Goal: Find specific page/section: Find specific page/section

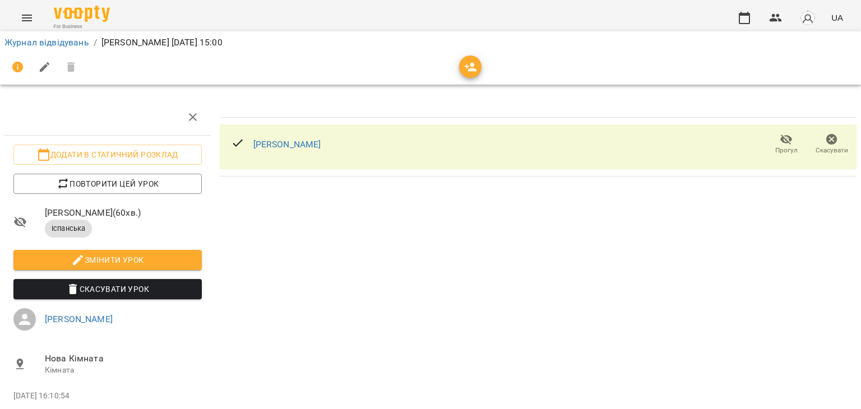
click at [306, 308] on div "Нудельман Яна Григорівна Прогул Скасувати" at bounding box center [538, 271] width 646 height 352
click at [287, 140] on link "[PERSON_NAME]" at bounding box center [287, 144] width 68 height 11
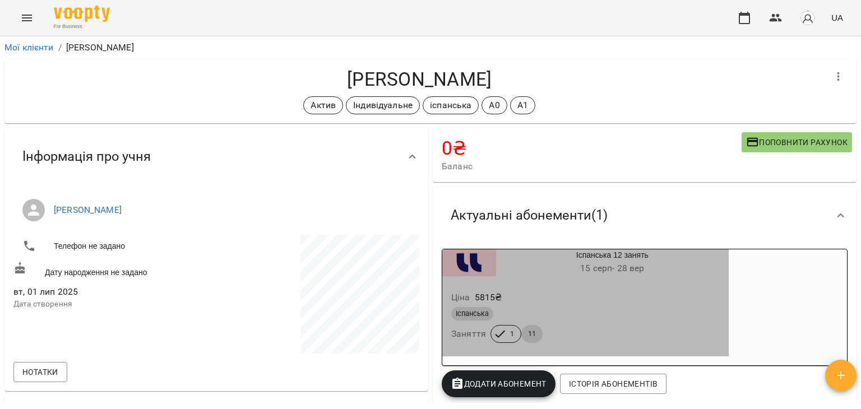
click at [506, 337] on span "1" at bounding box center [511, 334] width 17 height 10
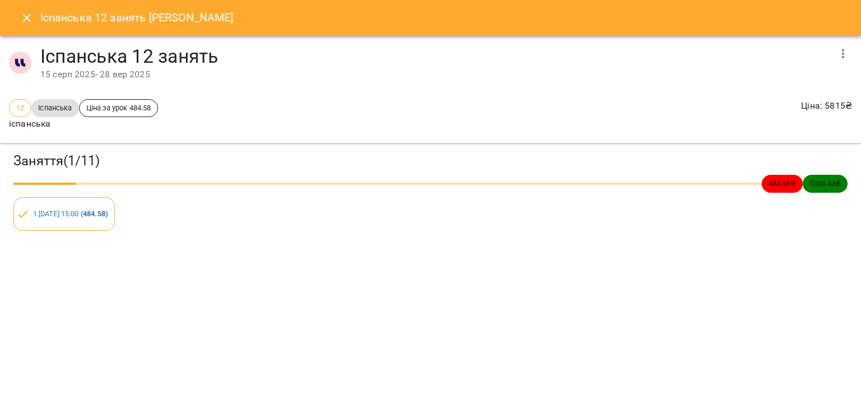
click at [86, 223] on div "1 . [DATE] 15:00 ( 484.58 )" at bounding box center [63, 214] width 101 height 34
click at [80, 213] on link "1 . [DATE] 15:00 ( 484.58 )" at bounding box center [70, 214] width 75 height 8
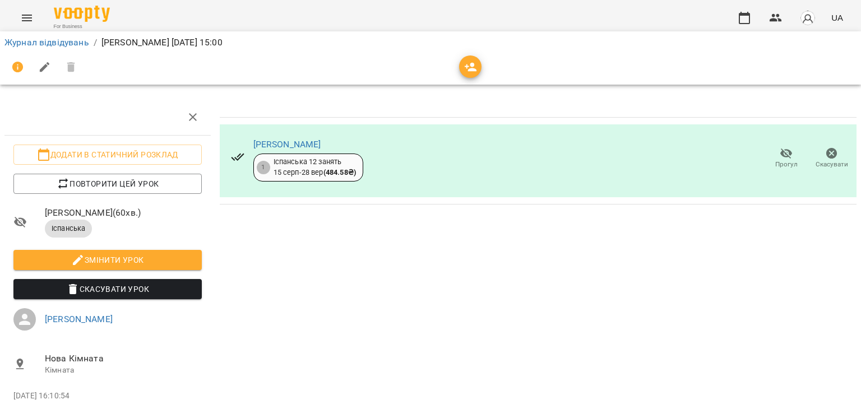
click at [326, 229] on div "[PERSON_NAME] 1 Іспанська 12 занять [DATE] - [DATE] ( 484.58 ₴ ) Прогул Скасува…" at bounding box center [538, 271] width 646 height 352
click at [77, 44] on link "Журнал відвідувань" at bounding box center [46, 42] width 85 height 11
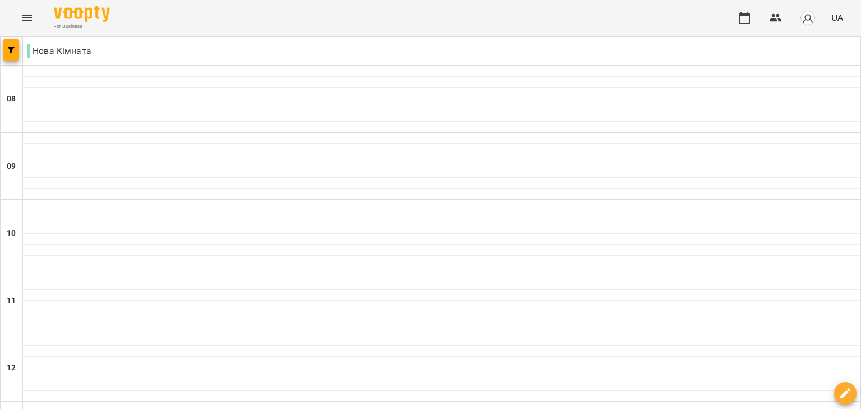
scroll to position [740, 0]
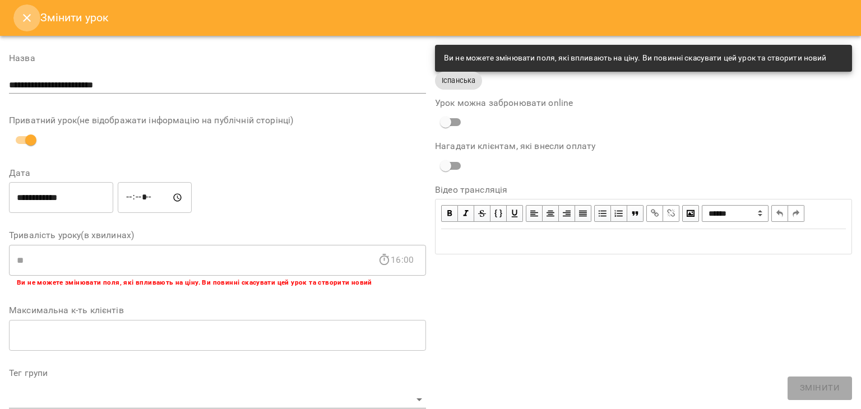
click at [28, 19] on icon "Close" at bounding box center [27, 18] width 8 height 8
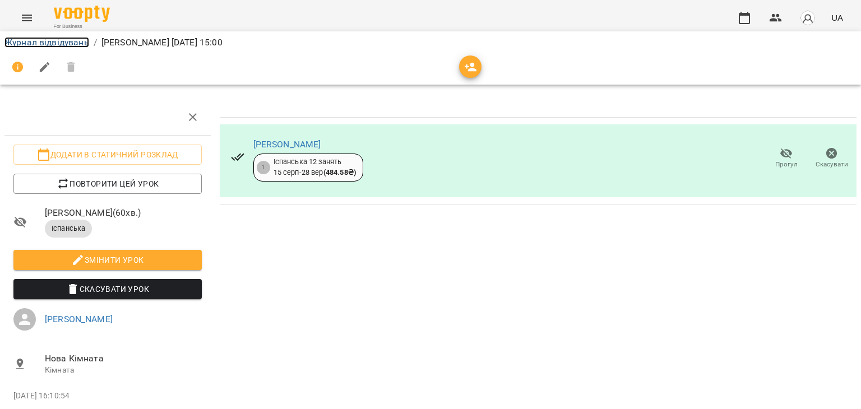
click at [47, 37] on link "Журнал відвідувань" at bounding box center [46, 42] width 85 height 11
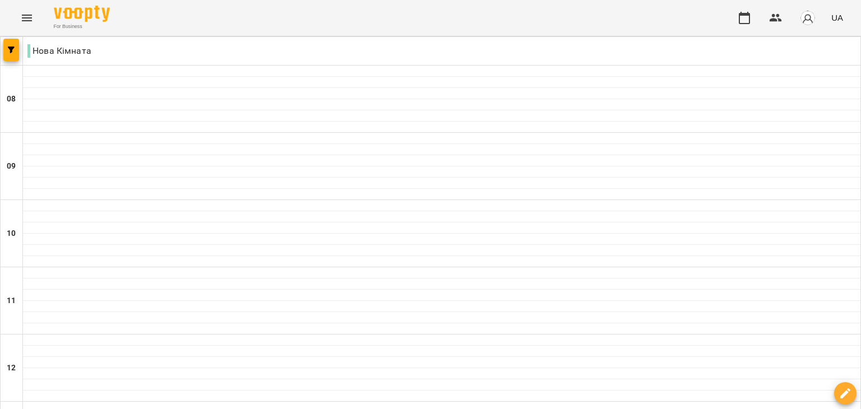
scroll to position [611, 0]
